Goal: Navigation & Orientation: Understand site structure

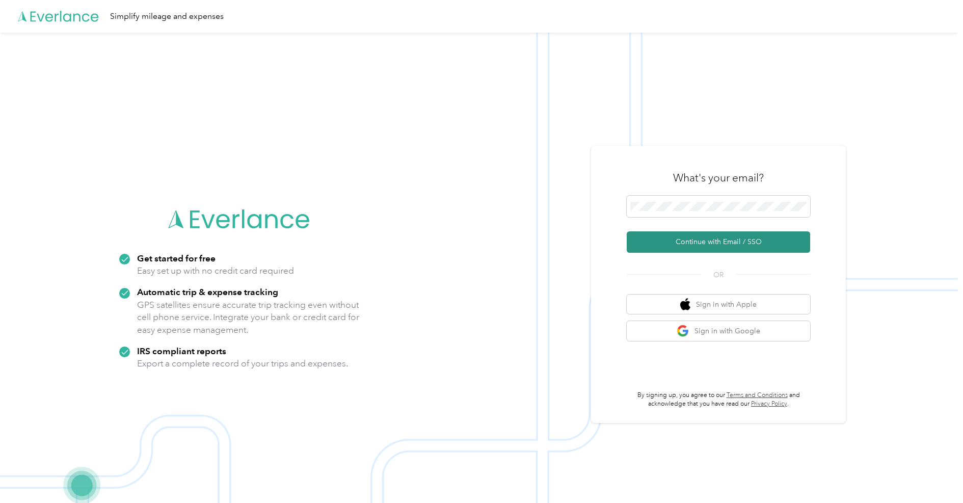
click at [697, 241] on button "Continue with Email / SSO" at bounding box center [718, 241] width 183 height 21
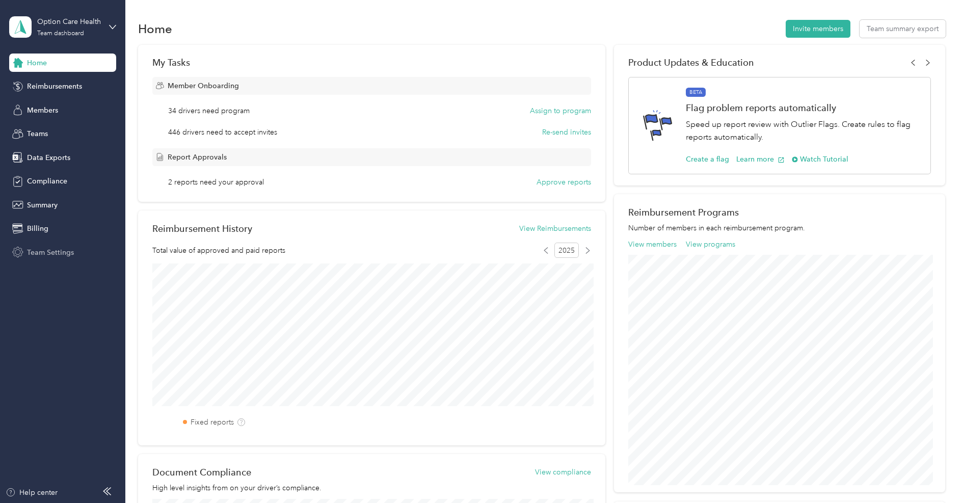
click at [36, 253] on span "Team Settings" at bounding box center [50, 252] width 47 height 11
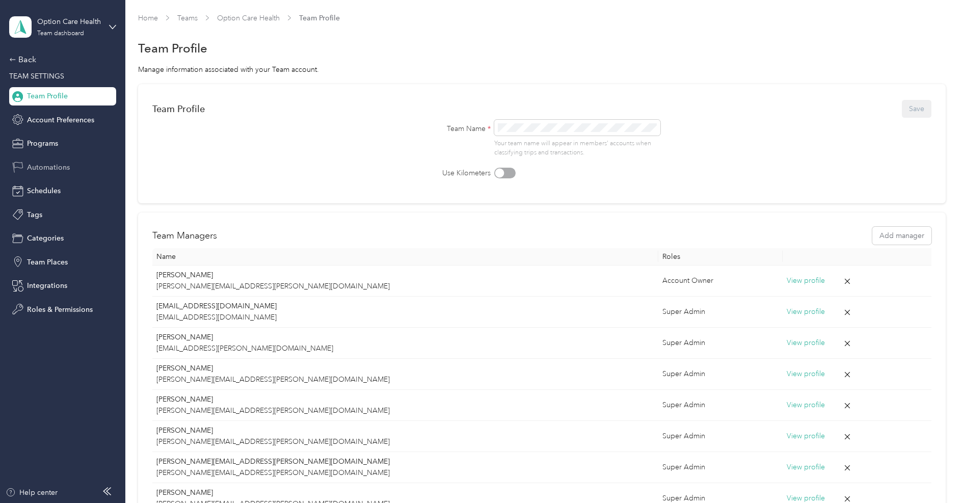
click at [52, 173] on div "Automations" at bounding box center [62, 167] width 107 height 18
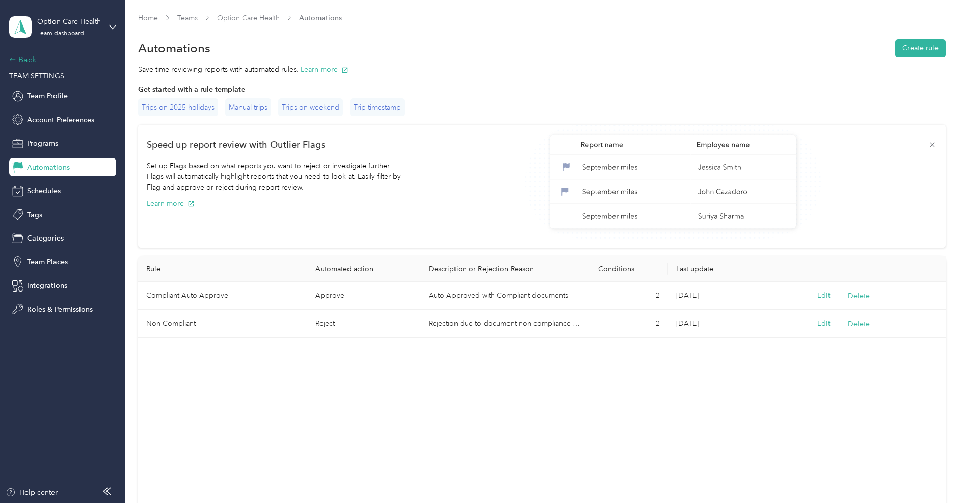
click at [30, 58] on div "Back" at bounding box center [60, 60] width 102 height 12
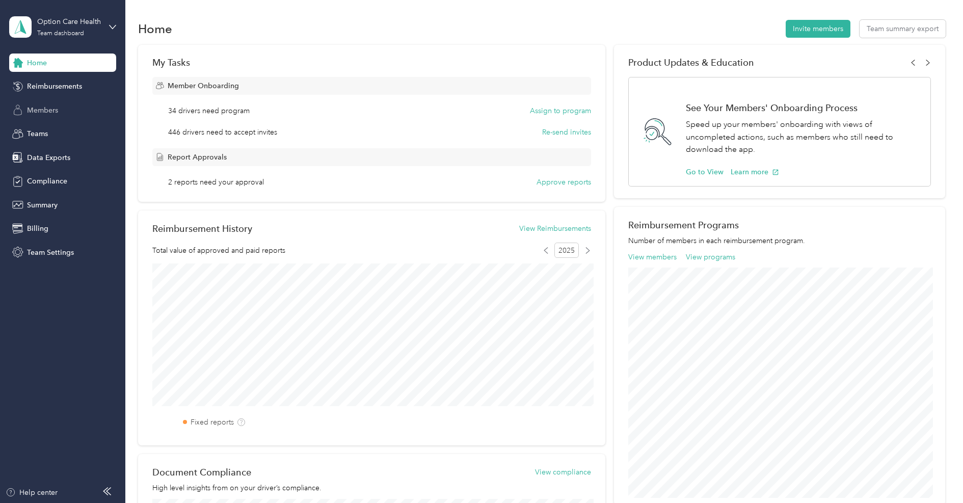
click at [51, 108] on span "Members" at bounding box center [42, 110] width 31 height 11
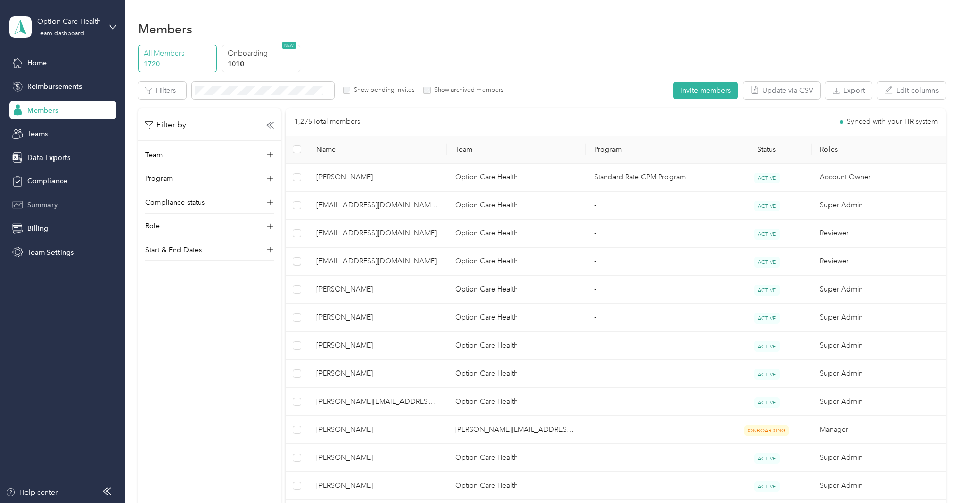
click at [45, 205] on span "Summary" at bounding box center [42, 205] width 31 height 11
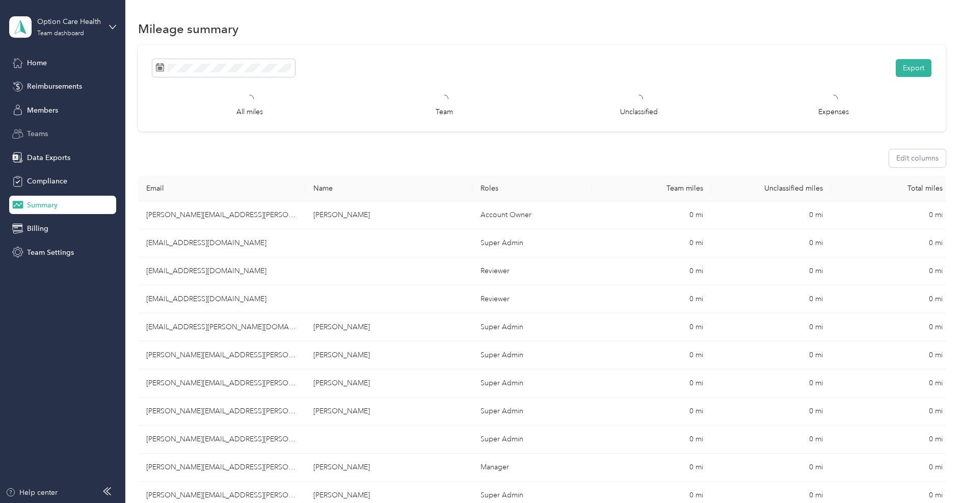
click at [46, 140] on div "Teams" at bounding box center [62, 134] width 107 height 18
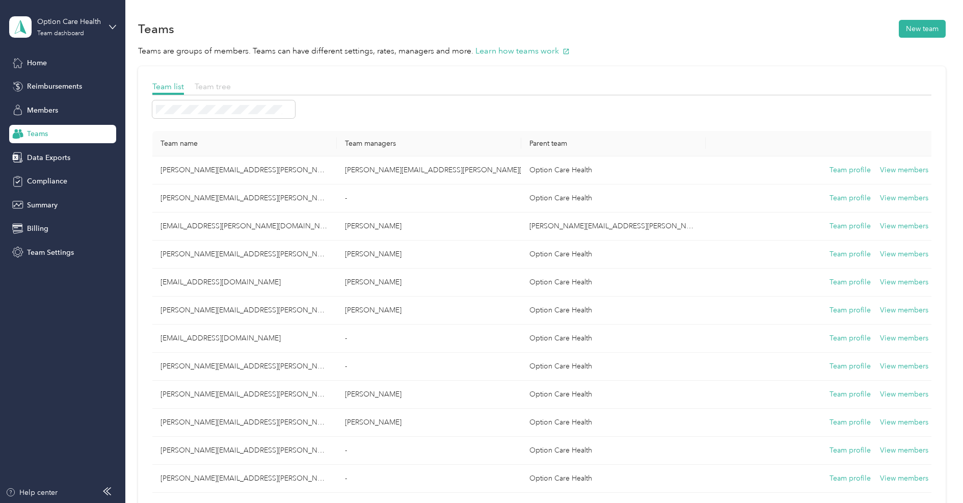
click at [214, 84] on span "Team tree" at bounding box center [213, 87] width 36 height 10
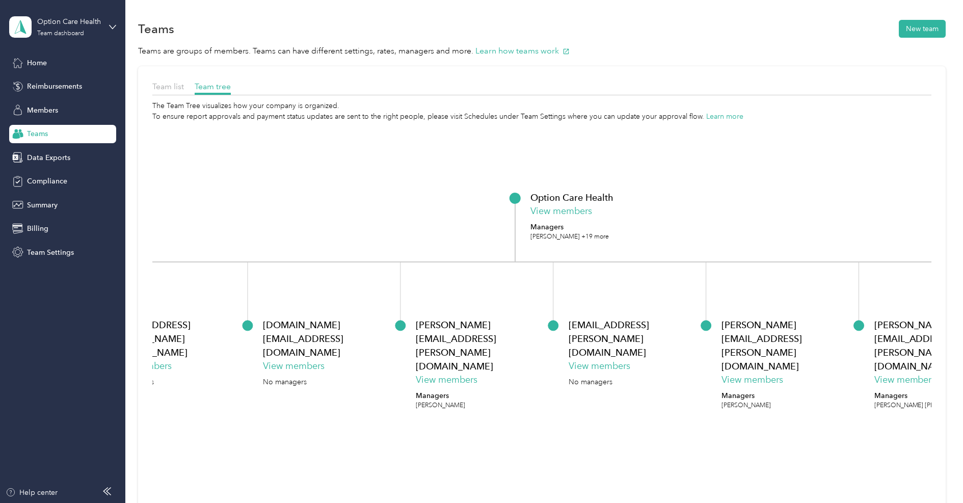
drag, startPoint x: 314, startPoint y: 192, endPoint x: 432, endPoint y: 224, distance: 122.5
click at [432, 224] on icon "Option Care Health View members Managers [PERSON_NAME] +19 more [PERSON_NAME][E…" at bounding box center [541, 348] width 779 height 453
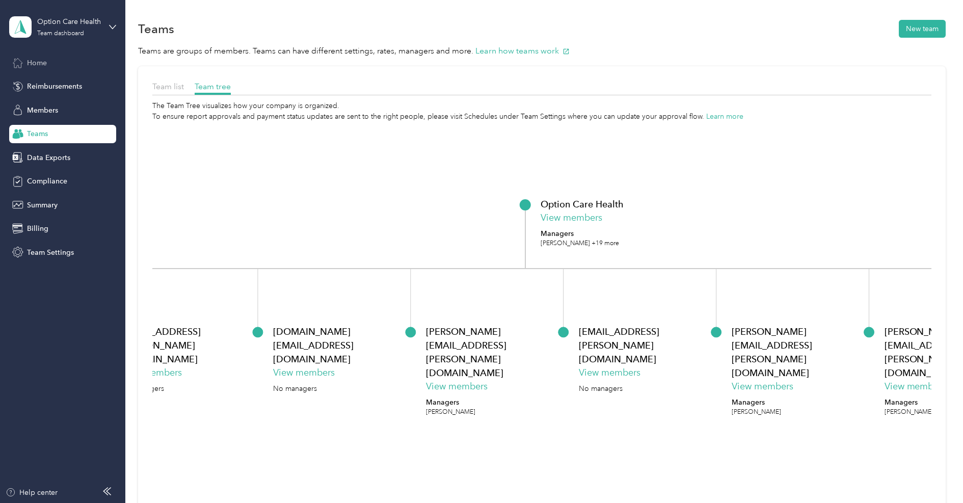
click at [35, 63] on span "Home" at bounding box center [37, 63] width 20 height 11
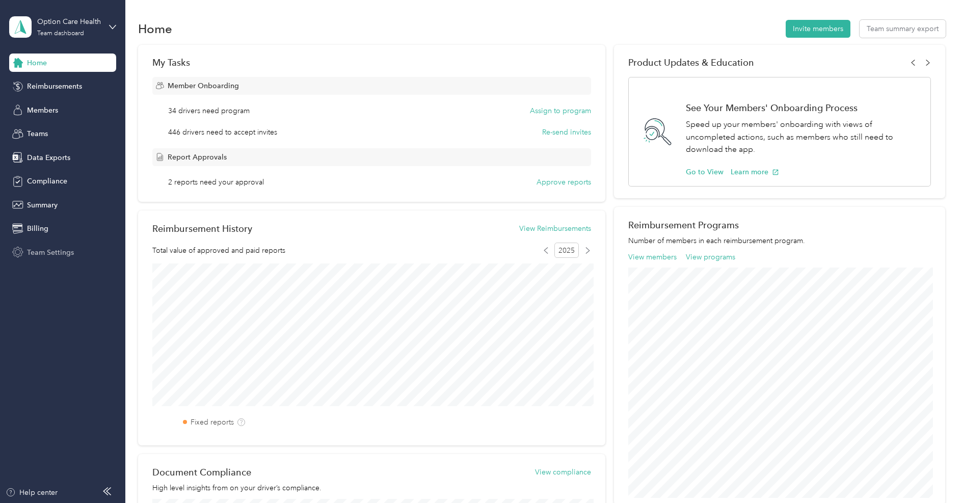
click at [37, 256] on span "Team Settings" at bounding box center [50, 252] width 47 height 11
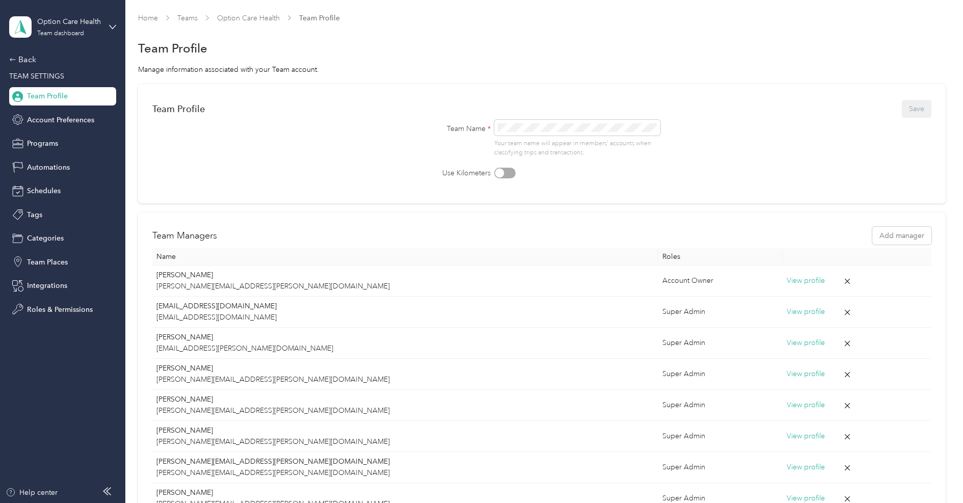
click at [43, 8] on div "Option Care Health Team dashboard Back TEAM SETTINGS Team Profile Account Prefe…" at bounding box center [62, 159] width 107 height 319
click at [43, 20] on div "Option Care Health" at bounding box center [69, 21] width 64 height 11
click at [67, 22] on div "Option Care Health" at bounding box center [69, 21] width 64 height 11
click at [61, 126] on div "Log out" at bounding box center [116, 130] width 200 height 18
